Goal: Task Accomplishment & Management: Use online tool/utility

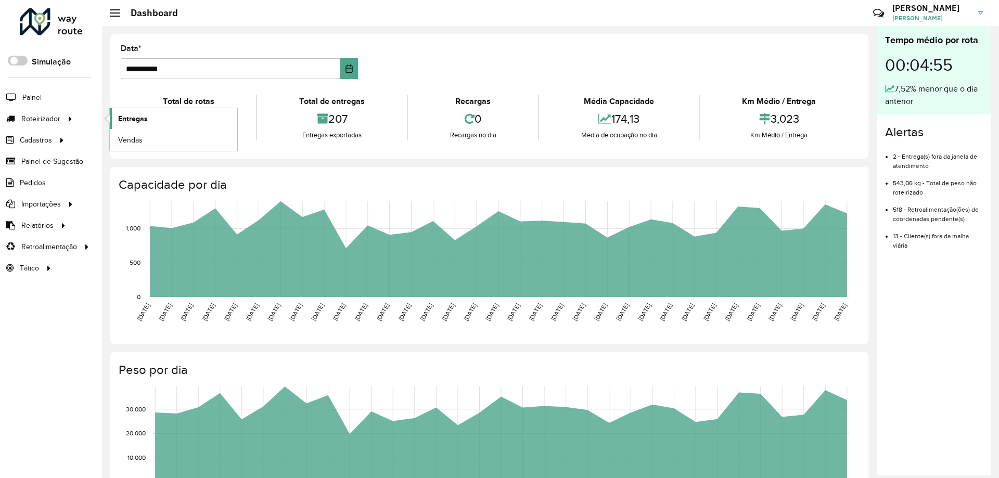
click at [130, 118] on span "Entregas" at bounding box center [133, 118] width 30 height 11
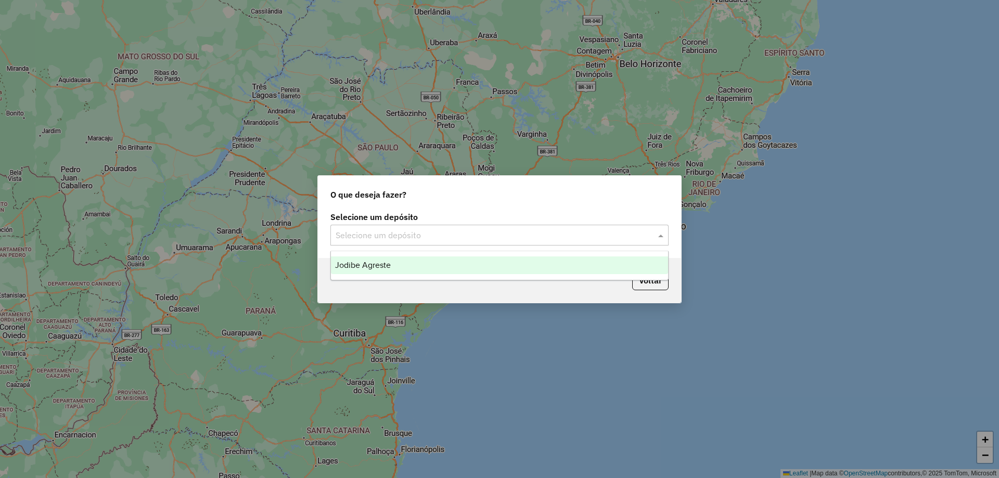
click at [660, 239] on span at bounding box center [662, 235] width 13 height 12
drag, startPoint x: 395, startPoint y: 266, endPoint x: 401, endPoint y: 265, distance: 5.3
click at [399, 265] on div "Jodibe Agreste" at bounding box center [499, 265] width 337 height 18
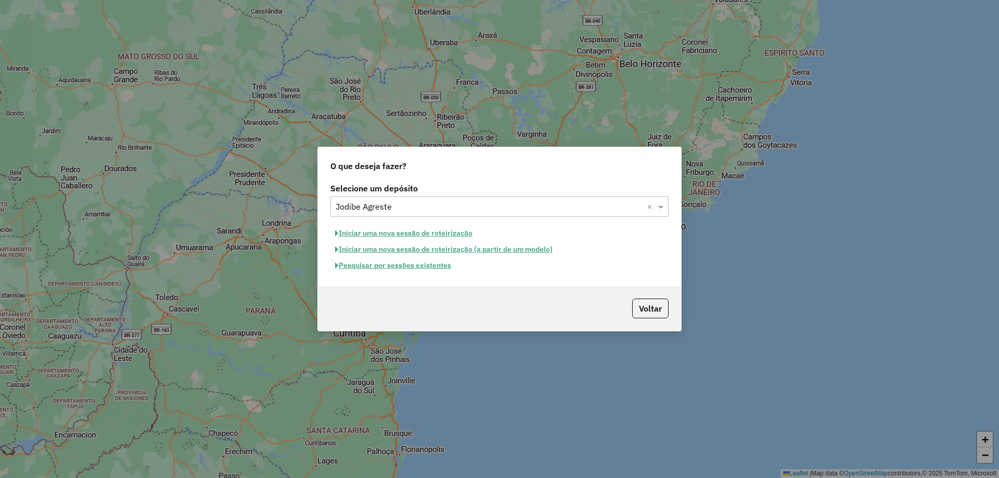
click at [446, 270] on button "Pesquisar por sessões existentes" at bounding box center [392, 266] width 125 height 16
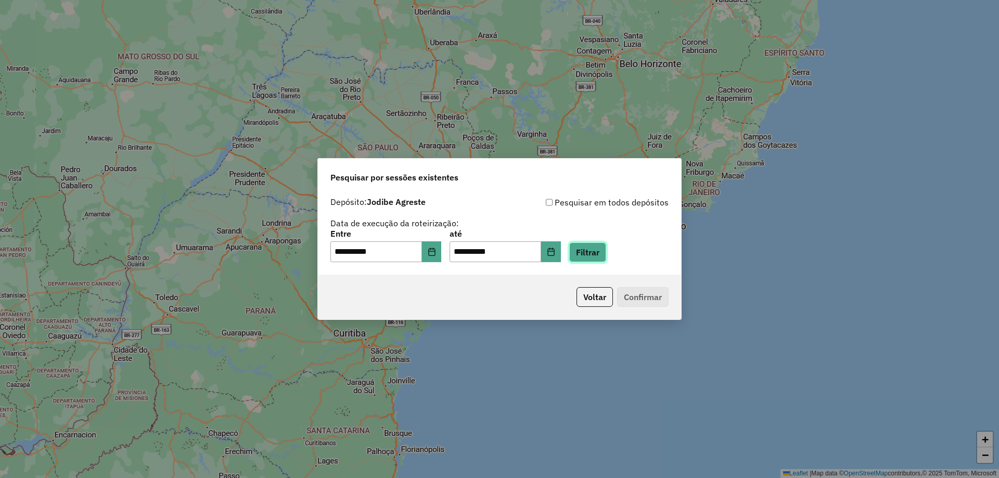
click at [606, 251] on button "Filtrar" at bounding box center [587, 252] width 37 height 20
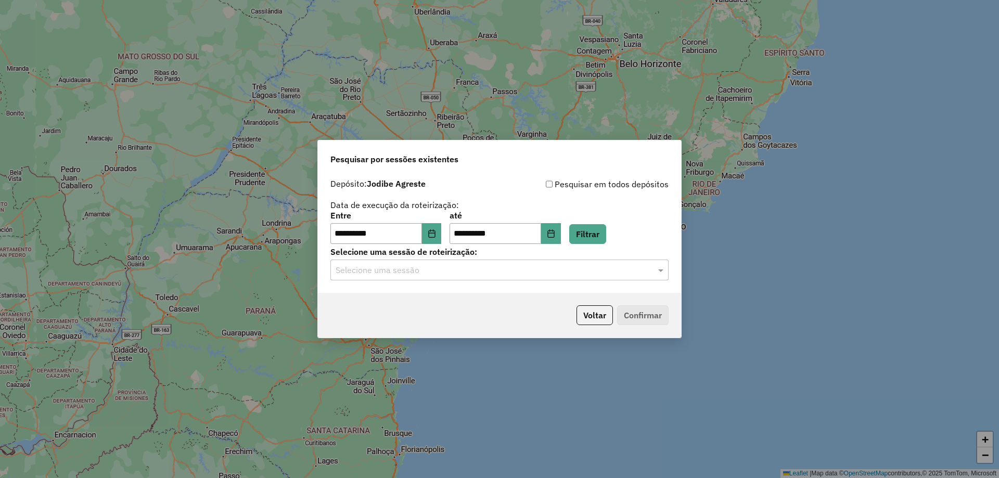
click at [510, 277] on div "Selecione uma sessão" at bounding box center [499, 270] width 338 height 21
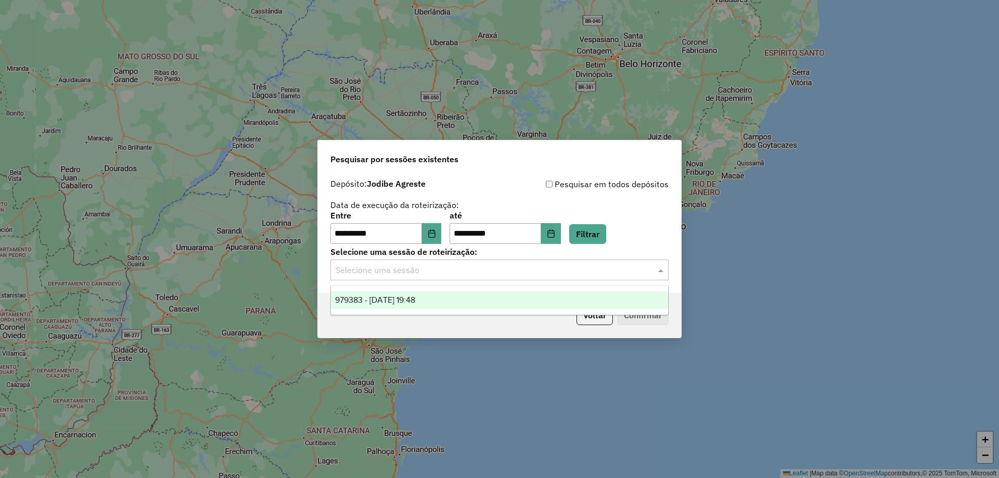
click at [464, 301] on div "979383 - [DATE] 19:48" at bounding box center [499, 300] width 337 height 18
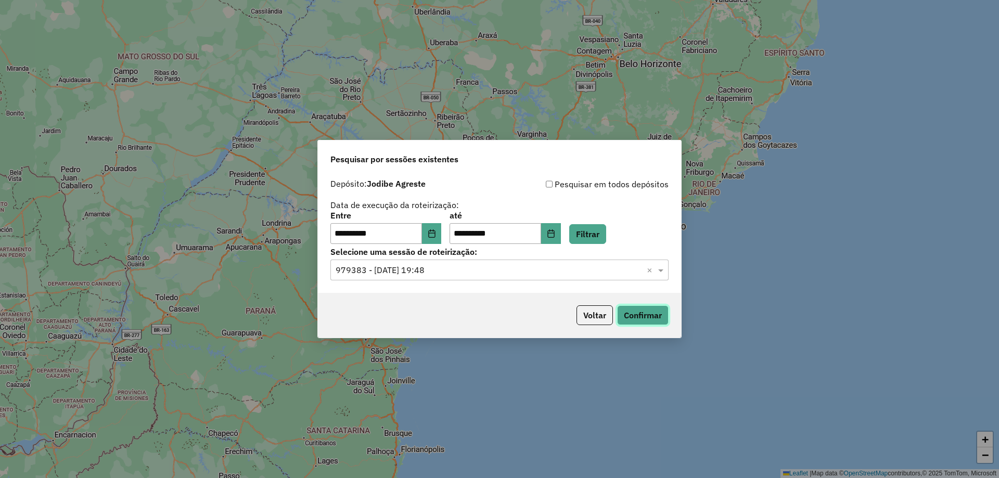
click at [628, 314] on button "Confirmar" at bounding box center [643, 315] width 52 height 20
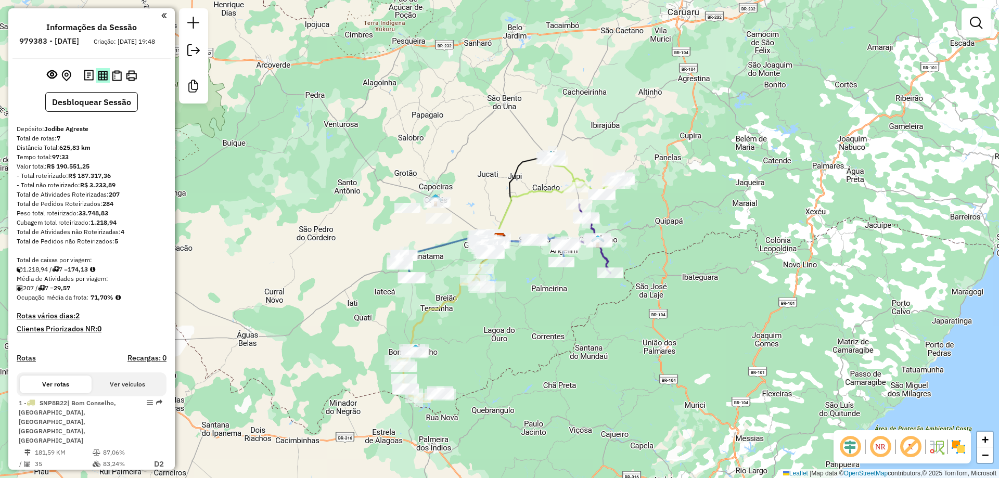
click at [98, 81] on img at bounding box center [103, 76] width 10 height 10
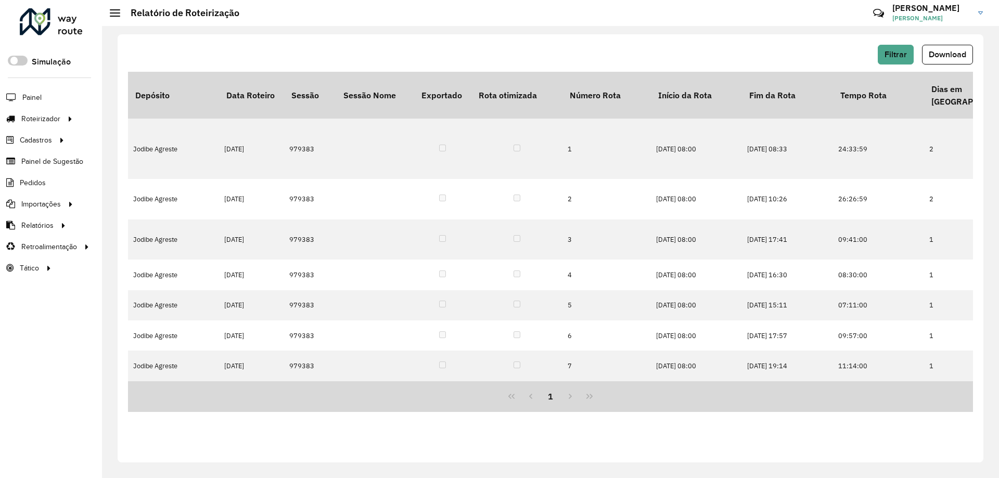
scroll to position [0, 1950]
click at [973, 44] on div "Filtrar Download Depósito Data Roteiro Sessão Sessão Nome Exportado Rota otimiz…" at bounding box center [551, 248] width 866 height 428
click at [962, 52] on span "Download" at bounding box center [947, 54] width 37 height 9
